Goal: Task Accomplishment & Management: Use online tool/utility

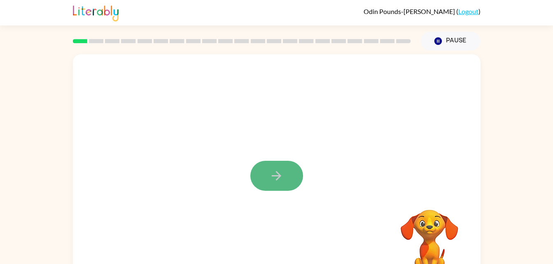
click at [274, 176] on icon "button" at bounding box center [276, 175] width 9 height 9
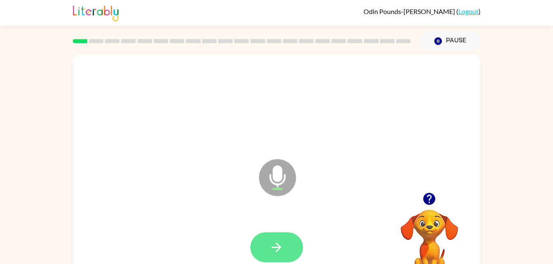
click at [283, 238] on button "button" at bounding box center [276, 248] width 53 height 30
click at [275, 241] on icon "button" at bounding box center [276, 248] width 14 height 14
click at [427, 197] on icon "button" at bounding box center [429, 199] width 12 height 12
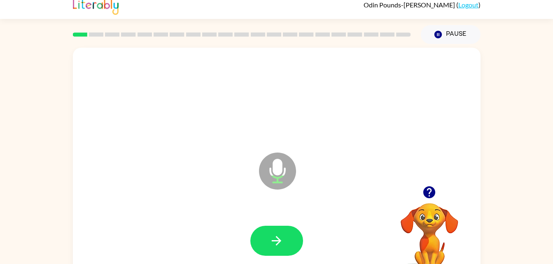
scroll to position [8, 0]
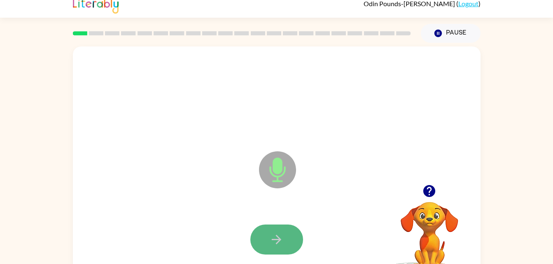
click at [281, 233] on icon "button" at bounding box center [276, 240] width 14 height 14
click at [283, 233] on icon "button" at bounding box center [276, 240] width 14 height 14
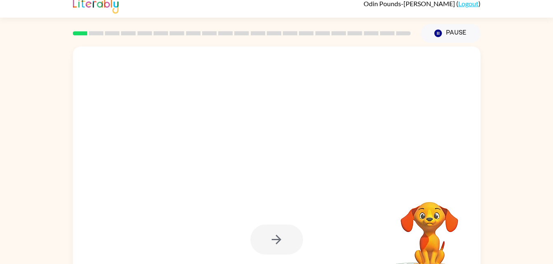
click at [283, 233] on div at bounding box center [276, 240] width 53 height 30
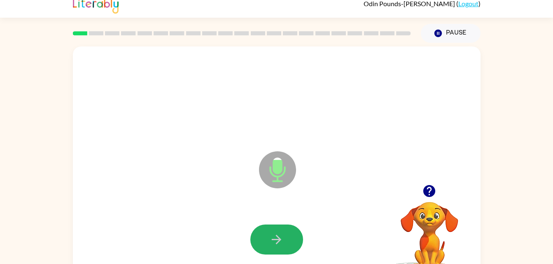
click at [283, 233] on icon "button" at bounding box center [276, 240] width 14 height 14
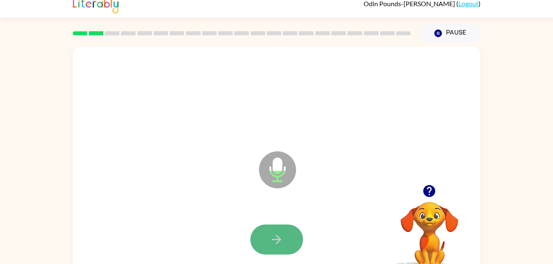
click at [293, 229] on button "button" at bounding box center [276, 240] width 53 height 30
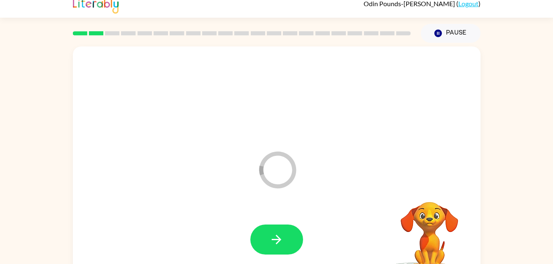
drag, startPoint x: 285, startPoint y: 241, endPoint x: 288, endPoint y: 244, distance: 4.7
click at [288, 244] on button "button" at bounding box center [276, 240] width 53 height 30
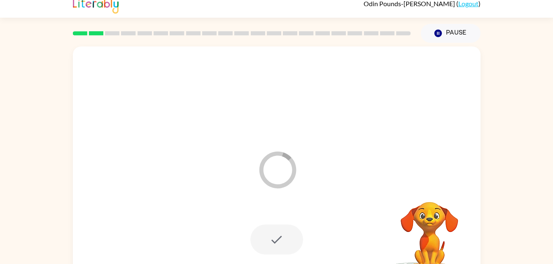
drag, startPoint x: 288, startPoint y: 244, endPoint x: 282, endPoint y: 234, distance: 12.0
drag, startPoint x: 282, startPoint y: 234, endPoint x: 445, endPoint y: 91, distance: 217.2
click at [445, 91] on div at bounding box center [276, 97] width 391 height 68
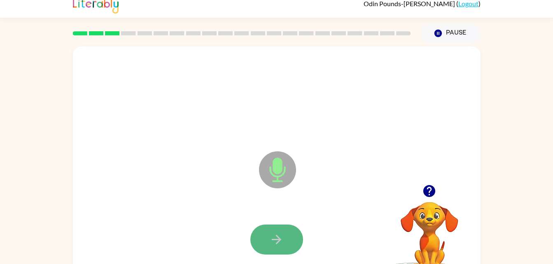
click at [269, 235] on icon "button" at bounding box center [276, 240] width 14 height 14
click at [281, 240] on icon "button" at bounding box center [276, 240] width 14 height 14
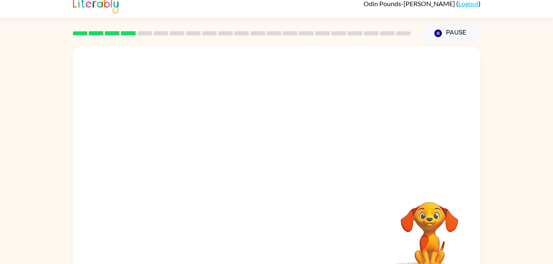
click at [380, 228] on div at bounding box center [276, 240] width 391 height 68
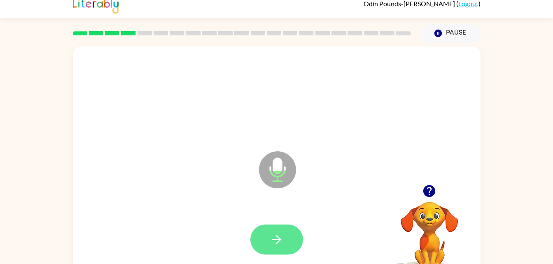
click at [268, 235] on button "button" at bounding box center [276, 240] width 53 height 30
click at [273, 240] on icon "button" at bounding box center [276, 239] width 9 height 9
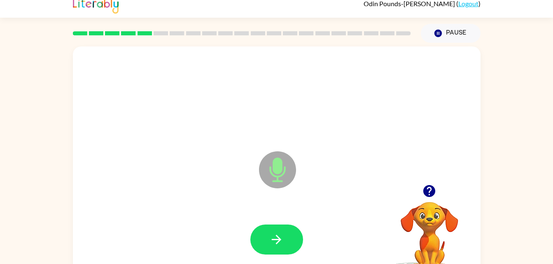
drag, startPoint x: 275, startPoint y: 239, endPoint x: 221, endPoint y: 185, distance: 76.6
click at [221, 185] on div "Microphone The Microphone is here when it is your turn to talk" at bounding box center [277, 164] width 408 height 235
click at [288, 236] on button "button" at bounding box center [276, 240] width 53 height 30
click at [280, 229] on button "button" at bounding box center [276, 240] width 53 height 30
click at [281, 228] on button "button" at bounding box center [276, 240] width 53 height 30
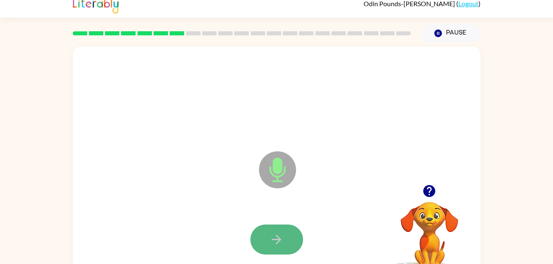
click at [278, 239] on icon "button" at bounding box center [276, 239] width 9 height 9
click at [287, 238] on button "button" at bounding box center [276, 240] width 53 height 30
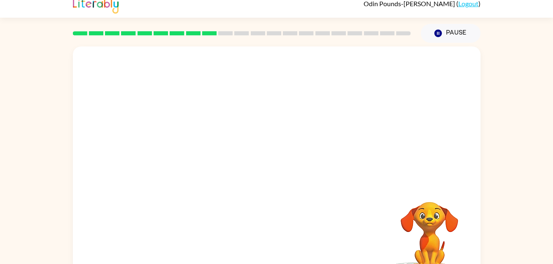
click at [392, 245] on video "Your browser must support playing .mp4 files to use Literably. Please try using…" at bounding box center [429, 230] width 82 height 82
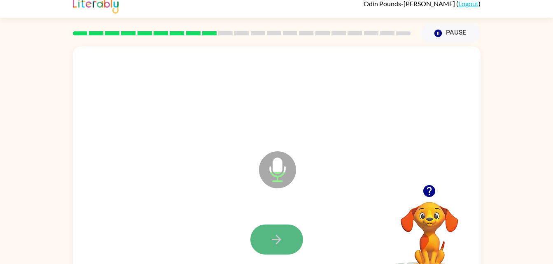
click at [279, 229] on button "button" at bounding box center [276, 240] width 53 height 30
click at [268, 231] on button "button" at bounding box center [276, 240] width 53 height 30
click at [280, 233] on icon "button" at bounding box center [276, 240] width 14 height 14
click at [279, 237] on icon "button" at bounding box center [276, 240] width 14 height 14
click at [284, 230] on button "button" at bounding box center [276, 240] width 53 height 30
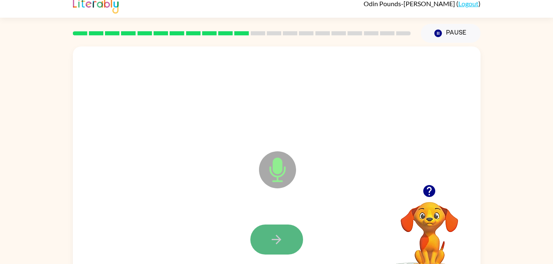
click at [284, 234] on button "button" at bounding box center [276, 240] width 53 height 30
click at [284, 235] on button "button" at bounding box center [276, 240] width 53 height 30
click at [282, 231] on button "button" at bounding box center [276, 240] width 53 height 30
click at [276, 231] on button "button" at bounding box center [276, 240] width 53 height 30
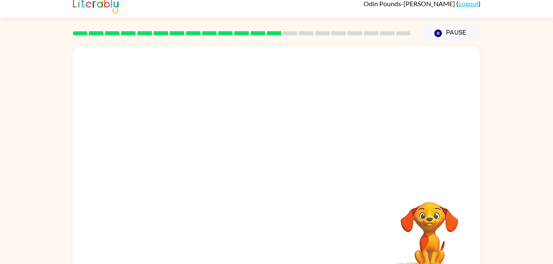
click at [278, 234] on div "Your browser must support playing .mp4 files to use Literably. Please try using…" at bounding box center [277, 164] width 408 height 235
click at [446, 245] on video "Your browser must support playing .mp4 files to use Literably. Please try using…" at bounding box center [429, 230] width 82 height 82
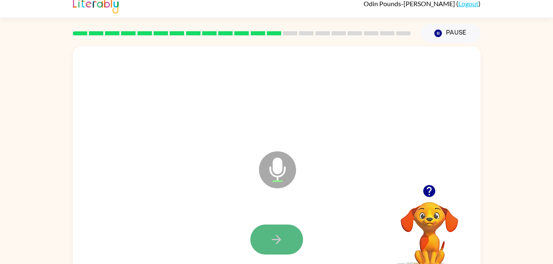
click at [273, 231] on button "button" at bounding box center [276, 240] width 53 height 30
click at [285, 234] on button "button" at bounding box center [276, 240] width 53 height 30
click at [287, 236] on button "button" at bounding box center [276, 240] width 53 height 30
click at [283, 234] on icon "button" at bounding box center [276, 240] width 14 height 14
click at [290, 244] on button "button" at bounding box center [276, 240] width 53 height 30
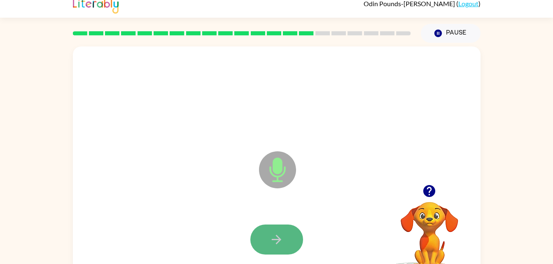
click at [274, 239] on icon "button" at bounding box center [276, 239] width 9 height 9
click at [277, 241] on icon "button" at bounding box center [276, 240] width 14 height 14
click at [278, 237] on icon "button" at bounding box center [276, 239] width 9 height 9
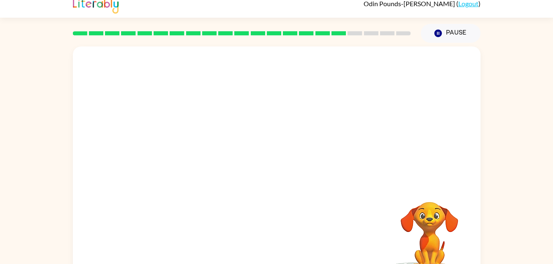
click at [275, 240] on div "Your browser must support playing .mp4 files to use Literably. Please try using…" at bounding box center [277, 164] width 408 height 235
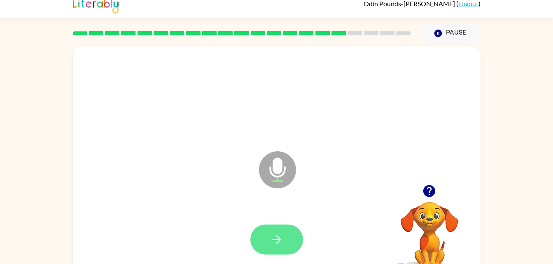
click at [278, 236] on icon "button" at bounding box center [276, 240] width 14 height 14
click at [285, 231] on button "button" at bounding box center [276, 240] width 53 height 30
click at [285, 245] on button "button" at bounding box center [276, 240] width 53 height 30
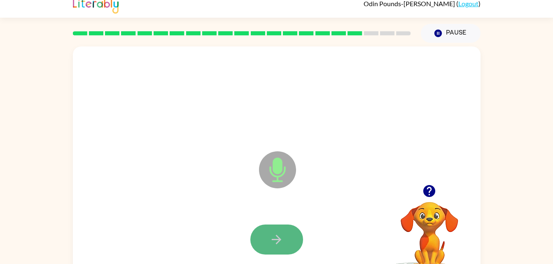
click at [279, 242] on icon "button" at bounding box center [276, 239] width 9 height 9
click at [279, 239] on icon "button" at bounding box center [276, 239] width 9 height 9
click at [291, 236] on button "button" at bounding box center [276, 240] width 53 height 30
click at [285, 240] on button "button" at bounding box center [276, 240] width 53 height 30
click at [290, 234] on button "button" at bounding box center [276, 240] width 53 height 30
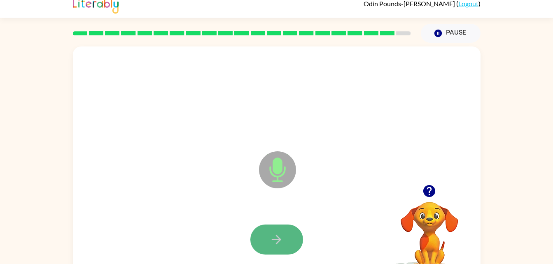
click at [277, 244] on icon "button" at bounding box center [276, 240] width 14 height 14
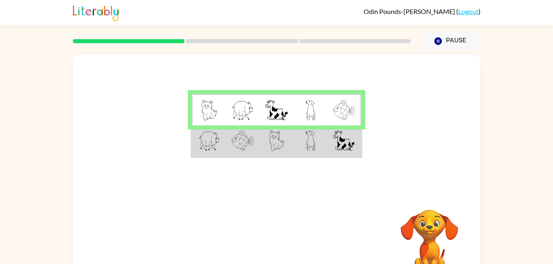
click at [273, 104] on img at bounding box center [276, 110] width 22 height 21
click at [339, 150] on img at bounding box center [343, 141] width 21 height 21
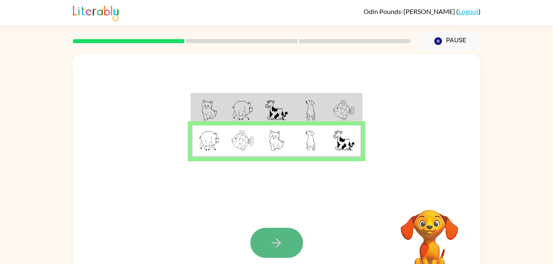
click at [282, 229] on button "button" at bounding box center [276, 243] width 53 height 30
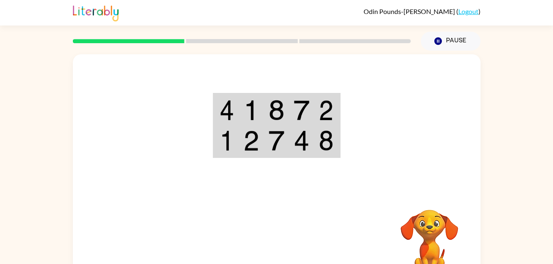
scroll to position [11, 0]
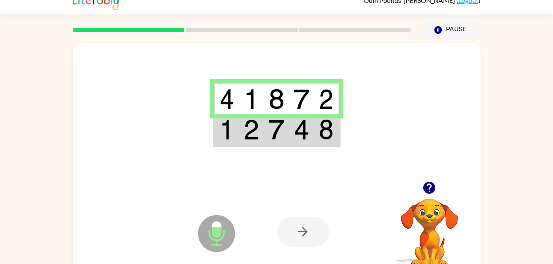
click at [221, 134] on img at bounding box center [227, 129] width 15 height 21
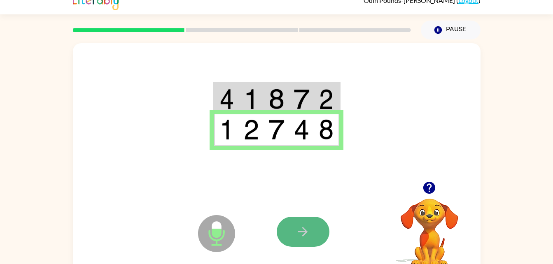
click at [299, 235] on icon "button" at bounding box center [303, 232] width 14 height 14
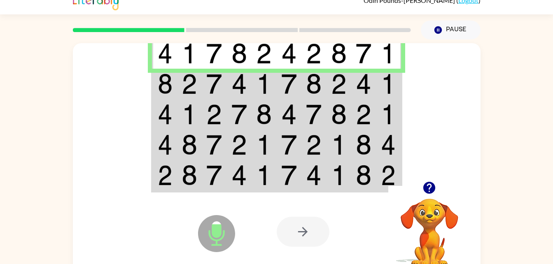
click at [202, 80] on td at bounding box center [214, 84] width 25 height 30
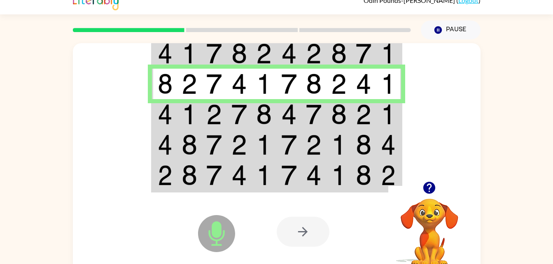
click at [185, 123] on img at bounding box center [190, 114] width 16 height 21
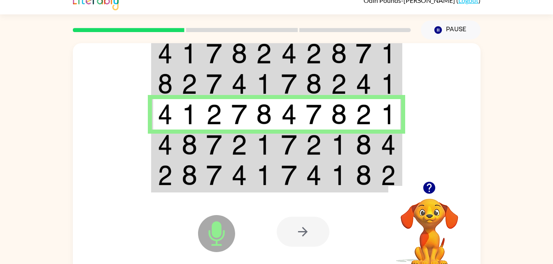
click at [175, 138] on td at bounding box center [164, 145] width 25 height 30
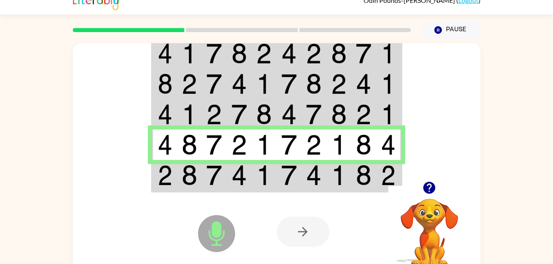
click at [166, 180] on img at bounding box center [165, 175] width 15 height 21
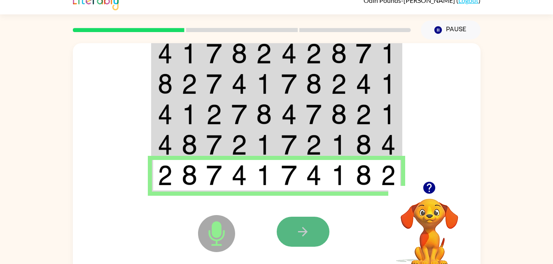
click at [305, 229] on icon "button" at bounding box center [303, 232] width 14 height 14
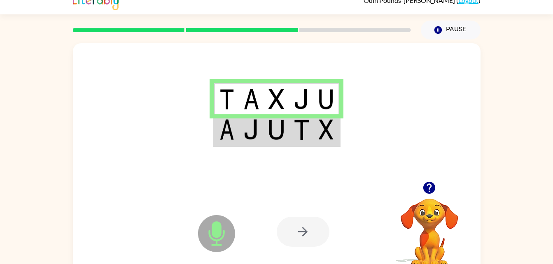
click at [286, 132] on td at bounding box center [276, 130] width 25 height 32
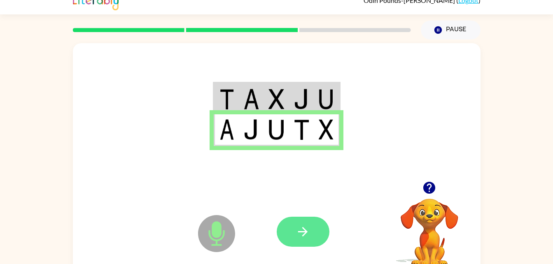
click at [319, 226] on button "button" at bounding box center [303, 232] width 53 height 30
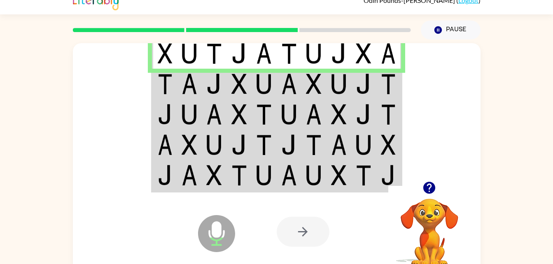
click at [161, 77] on img at bounding box center [165, 84] width 15 height 21
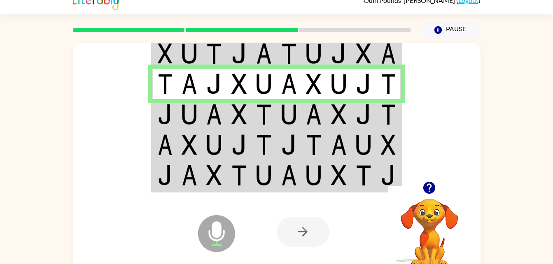
drag, startPoint x: 205, startPoint y: 107, endPoint x: 194, endPoint y: 112, distance: 12.2
click at [194, 112] on img at bounding box center [190, 114] width 16 height 21
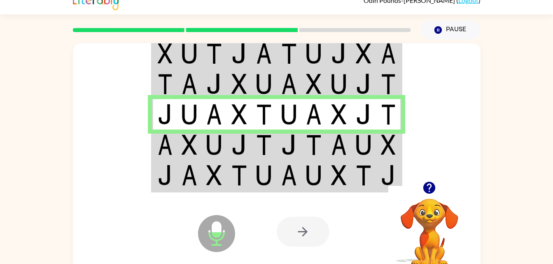
drag, startPoint x: 163, startPoint y: 158, endPoint x: 160, endPoint y: 152, distance: 6.6
click at [160, 152] on td at bounding box center [164, 145] width 25 height 30
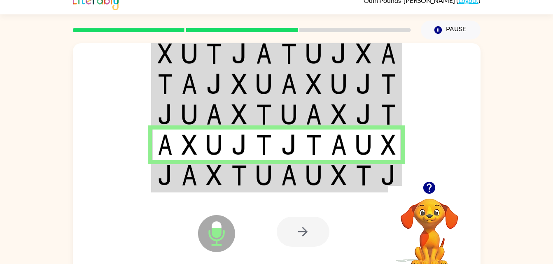
click at [168, 182] on img at bounding box center [165, 175] width 15 height 21
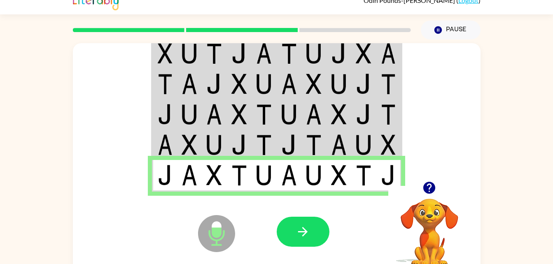
click at [238, 175] on img at bounding box center [239, 175] width 16 height 21
drag, startPoint x: 323, startPoint y: 222, endPoint x: 301, endPoint y: 228, distance: 22.4
click at [301, 228] on icon "button" at bounding box center [303, 232] width 14 height 14
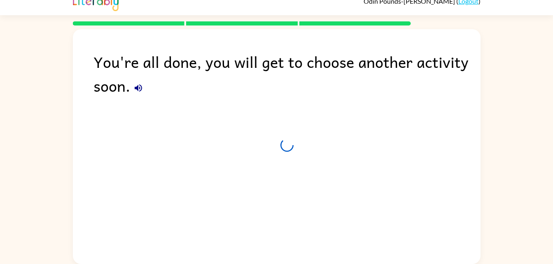
scroll to position [10, 0]
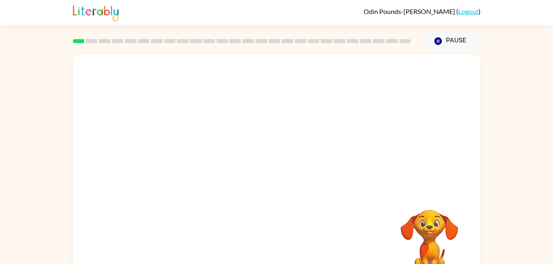
scroll to position [19, 0]
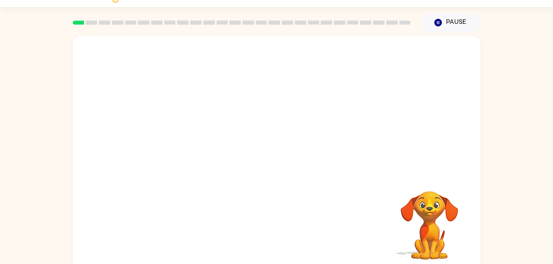
click at [298, 21] on rect at bounding box center [301, 23] width 12 height 4
drag, startPoint x: 269, startPoint y: 157, endPoint x: 261, endPoint y: 152, distance: 10.2
click at [261, 152] on button "button" at bounding box center [276, 158] width 53 height 30
drag, startPoint x: 258, startPoint y: 154, endPoint x: 199, endPoint y: 166, distance: 59.7
click at [199, 166] on div at bounding box center [277, 153] width 408 height 235
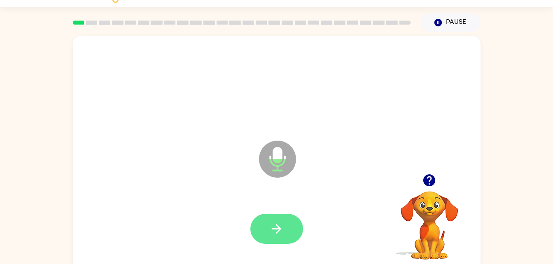
click at [283, 215] on button "button" at bounding box center [276, 229] width 53 height 30
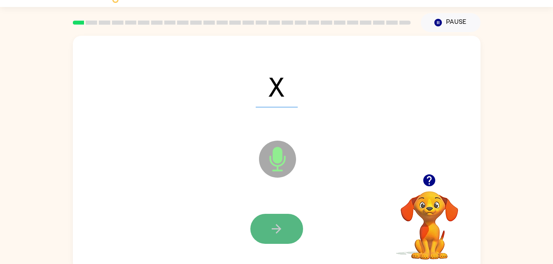
click at [266, 220] on button "button" at bounding box center [276, 229] width 53 height 30
drag, startPoint x: 273, startPoint y: 226, endPoint x: 263, endPoint y: 225, distance: 10.7
click at [263, 225] on button "button" at bounding box center [276, 229] width 53 height 30
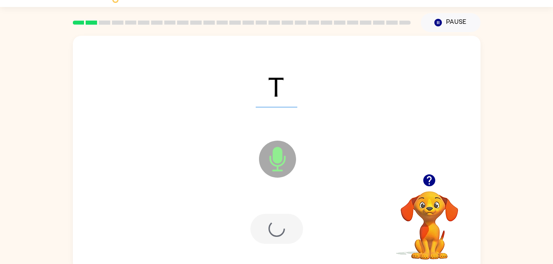
click at [263, 225] on div at bounding box center [276, 229] width 53 height 30
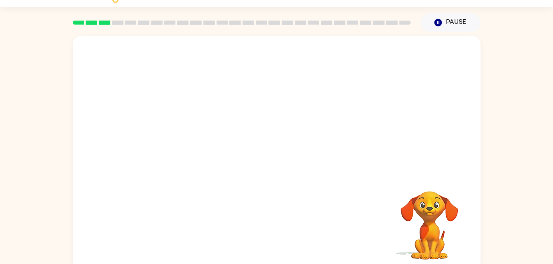
scroll to position [0, 0]
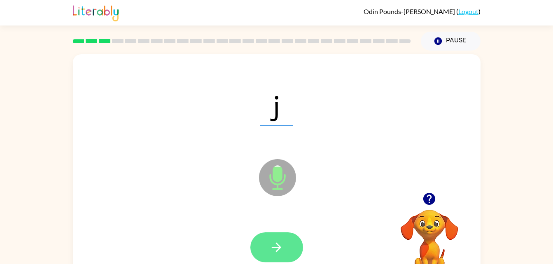
click at [287, 246] on button "button" at bounding box center [276, 248] width 53 height 30
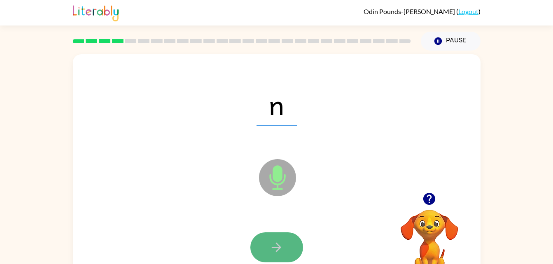
click at [288, 252] on button "button" at bounding box center [276, 248] width 53 height 30
click at [275, 256] on button "button" at bounding box center [276, 248] width 53 height 30
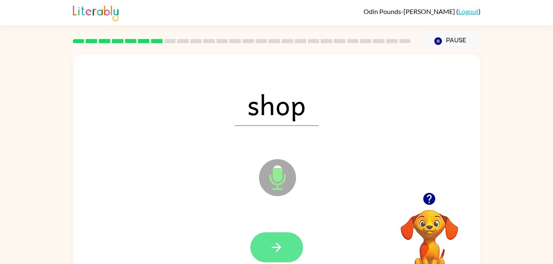
click at [277, 249] on icon "button" at bounding box center [276, 248] width 14 height 14
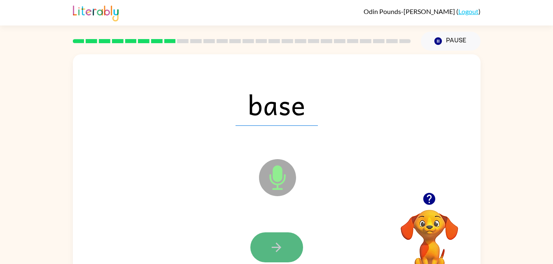
click at [275, 249] on icon "button" at bounding box center [276, 248] width 14 height 14
click at [268, 244] on button "button" at bounding box center [276, 248] width 53 height 30
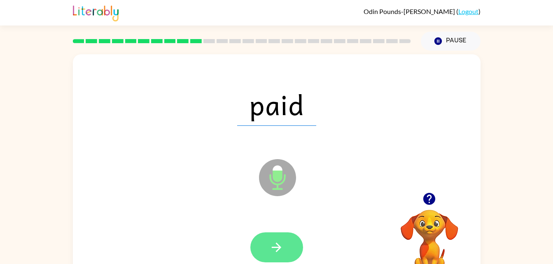
drag, startPoint x: 269, startPoint y: 246, endPoint x: 262, endPoint y: 243, distance: 7.8
click at [262, 243] on button "button" at bounding box center [276, 248] width 53 height 30
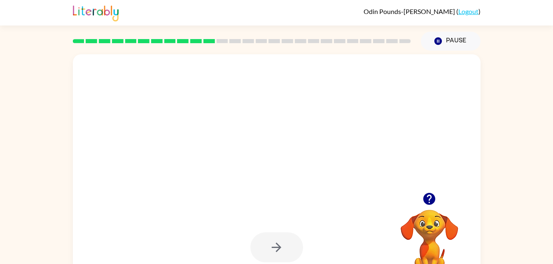
click at [261, 241] on div at bounding box center [276, 248] width 53 height 30
click at [428, 199] on icon "button" at bounding box center [429, 199] width 12 height 12
click at [296, 200] on div at bounding box center [277, 171] width 408 height 235
click at [303, 149] on div at bounding box center [257, 158] width 352 height 30
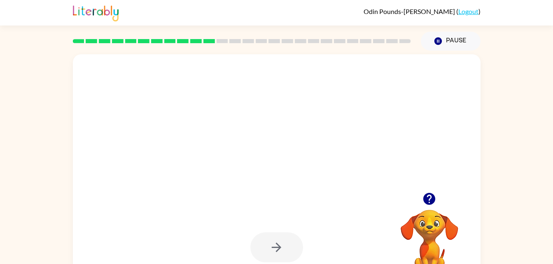
click at [303, 149] on div at bounding box center [257, 158] width 352 height 30
drag, startPoint x: 303, startPoint y: 149, endPoint x: 307, endPoint y: 150, distance: 4.7
click at [312, 151] on div at bounding box center [257, 158] width 352 height 30
click at [154, 107] on div at bounding box center [276, 105] width 391 height 68
click at [94, 82] on div at bounding box center [276, 105] width 391 height 68
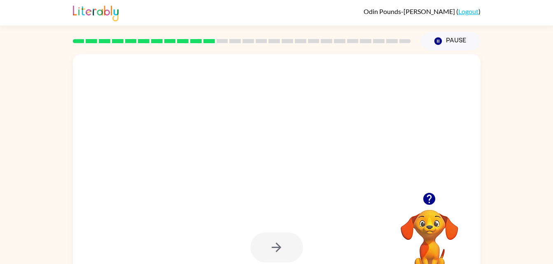
click at [97, 144] on div at bounding box center [257, 158] width 352 height 30
click at [92, 159] on div at bounding box center [257, 158] width 352 height 30
click at [98, 170] on div at bounding box center [257, 158] width 352 height 30
drag, startPoint x: 230, startPoint y: 200, endPoint x: 250, endPoint y: 186, distance: 24.2
click at [230, 192] on div at bounding box center [277, 171] width 408 height 235
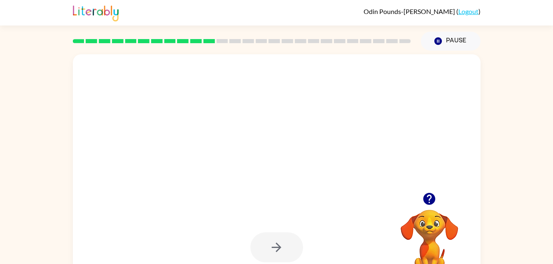
click at [209, 119] on div at bounding box center [276, 105] width 391 height 68
drag, startPoint x: 210, startPoint y: 121, endPoint x: 241, endPoint y: 51, distance: 75.6
click at [241, 75] on div at bounding box center [276, 105] width 391 height 68
click at [222, 40] on rect at bounding box center [223, 41] width 12 height 4
click at [283, 247] on div at bounding box center [276, 248] width 53 height 30
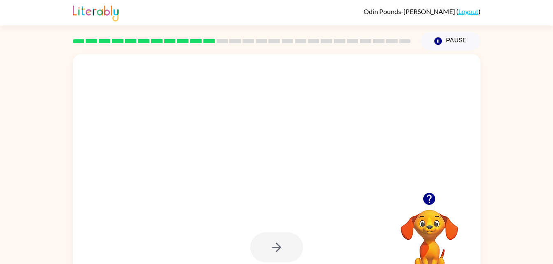
click at [229, 201] on div at bounding box center [277, 171] width 408 height 235
click at [427, 192] on icon "button" at bounding box center [429, 199] width 14 height 14
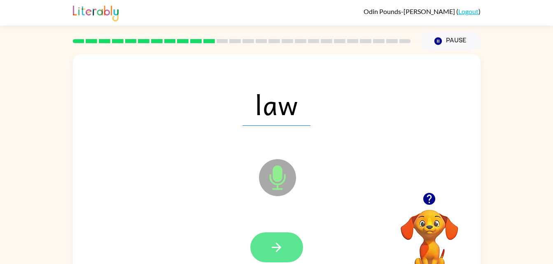
click at [285, 241] on button "button" at bounding box center [276, 248] width 53 height 30
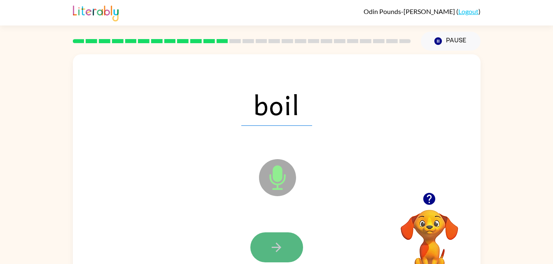
click at [283, 245] on icon "button" at bounding box center [276, 248] width 14 height 14
click at [283, 243] on icon "button" at bounding box center [276, 248] width 14 height 14
click at [279, 239] on button "button" at bounding box center [276, 248] width 53 height 30
click at [271, 243] on icon "button" at bounding box center [276, 248] width 14 height 14
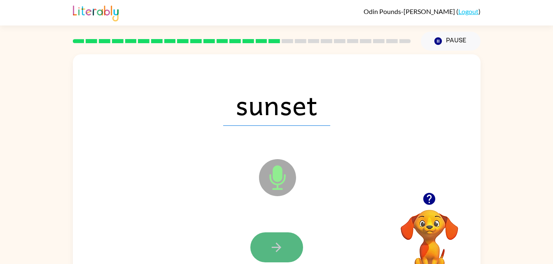
drag, startPoint x: 271, startPoint y: 243, endPoint x: 258, endPoint y: 245, distance: 12.9
click at [258, 245] on button "button" at bounding box center [276, 248] width 53 height 30
click at [269, 236] on button "button" at bounding box center [276, 248] width 53 height 30
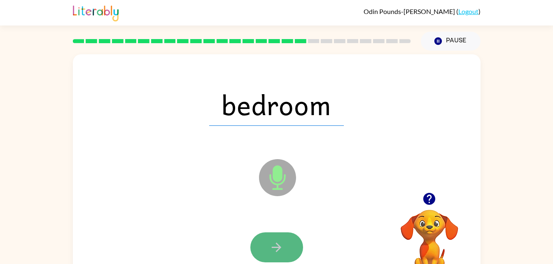
click at [257, 251] on button "button" at bounding box center [276, 248] width 53 height 30
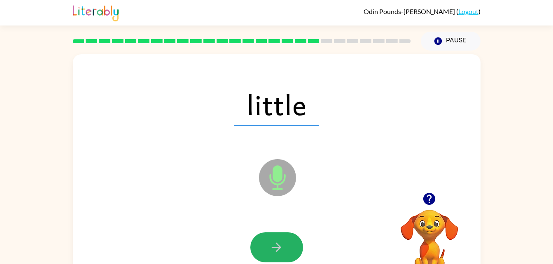
click at [263, 254] on button "button" at bounding box center [276, 248] width 53 height 30
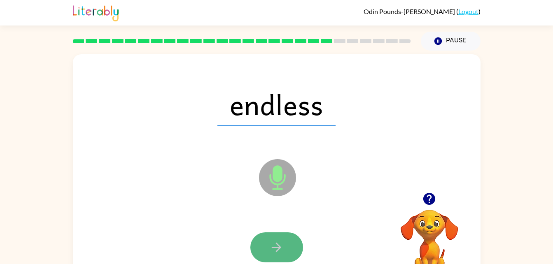
click at [272, 250] on icon "button" at bounding box center [276, 248] width 14 height 14
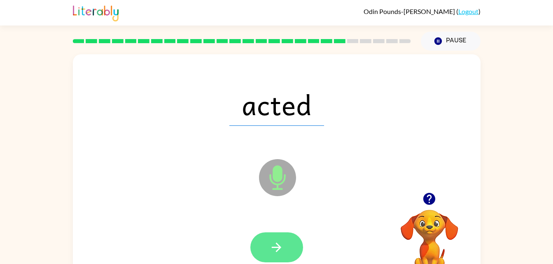
click at [269, 245] on button "button" at bounding box center [276, 248] width 53 height 30
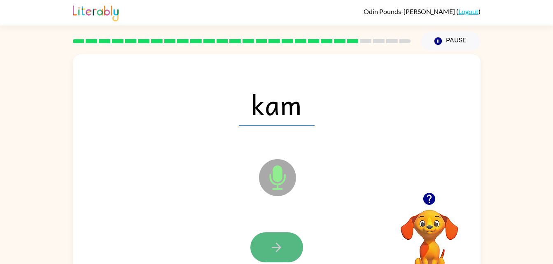
click at [269, 250] on icon "button" at bounding box center [276, 248] width 14 height 14
click at [265, 248] on button "button" at bounding box center [276, 248] width 53 height 30
click at [289, 250] on button "button" at bounding box center [276, 248] width 53 height 30
click at [287, 250] on button "button" at bounding box center [276, 248] width 53 height 30
